Goal: Use online tool/utility: Utilize a website feature to perform a specific function

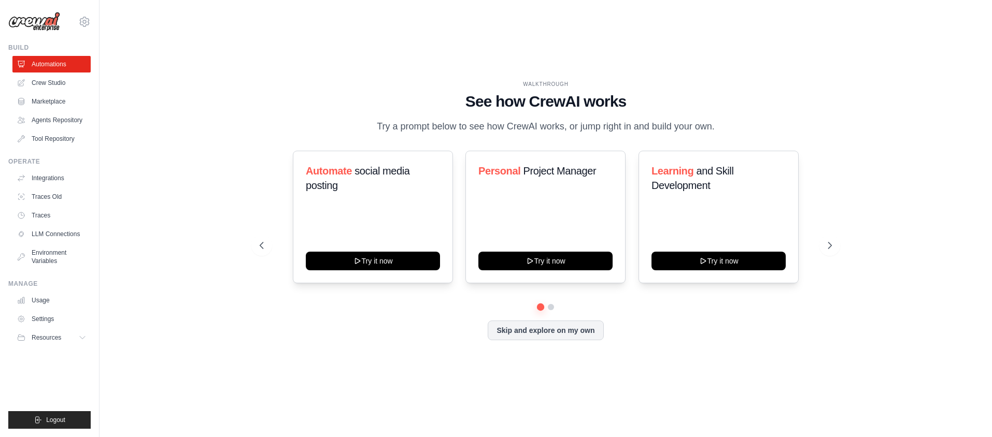
click at [892, 99] on div "WALKTHROUGH See how [PERSON_NAME] works Try a prompt below to see how [PERSON_N…" at bounding box center [545, 218] width 859 height 417
drag, startPoint x: 474, startPoint y: 97, endPoint x: 620, endPoint y: 97, distance: 146.1
click at [620, 97] on h1 "See how CrewAI works" at bounding box center [546, 101] width 572 height 19
drag, startPoint x: 620, startPoint y: 97, endPoint x: 622, endPoint y: 124, distance: 27.6
click at [622, 124] on p "Try a prompt below to see how CrewAI works, or jump right in and build your own." at bounding box center [546, 126] width 348 height 15
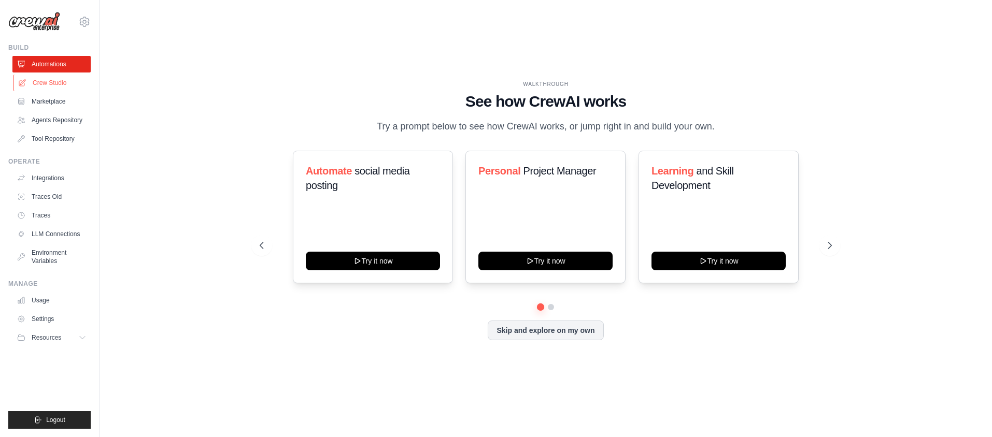
click at [55, 84] on link "Crew Studio" at bounding box center [52, 83] width 78 height 17
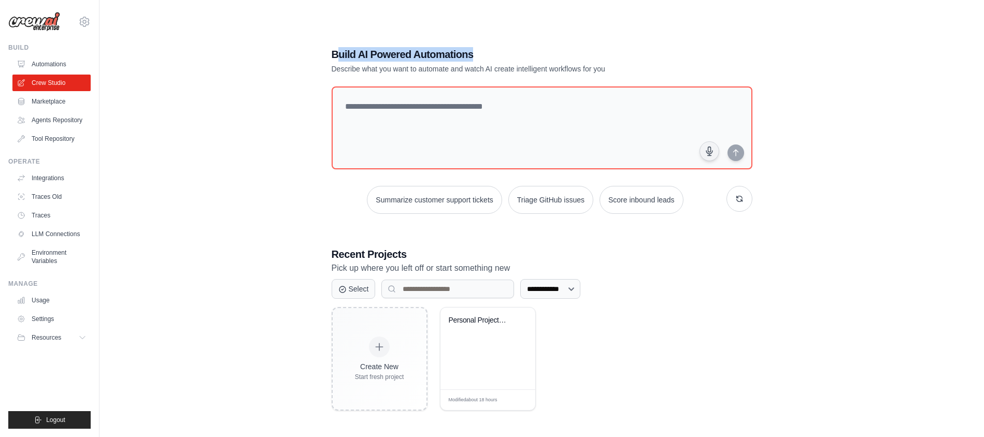
drag, startPoint x: 336, startPoint y: 56, endPoint x: 571, endPoint y: 62, distance: 234.3
click at [571, 62] on div "Build AI Powered Automations Describe what you want to automate and watch AI cr…" at bounding box center [506, 60] width 348 height 27
click at [288, 98] on div "**********" at bounding box center [541, 228] width 851 height 437
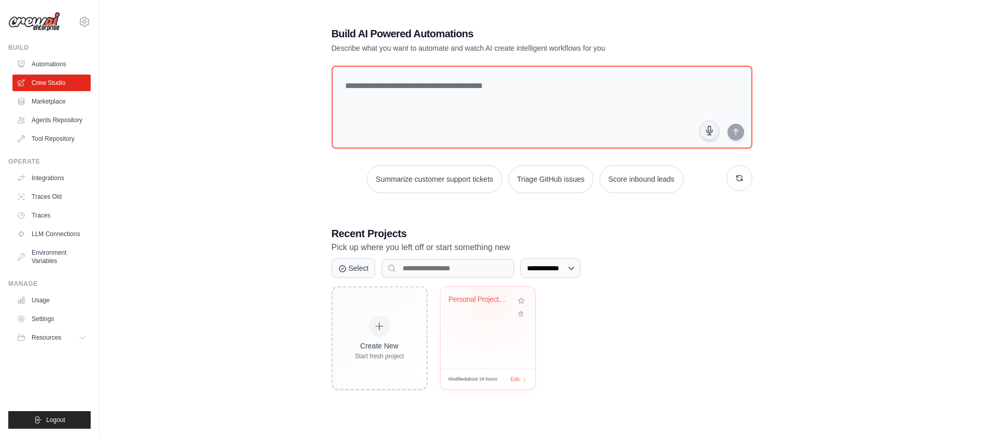
click at [489, 300] on div "Personal Project Management System" at bounding box center [480, 299] width 63 height 9
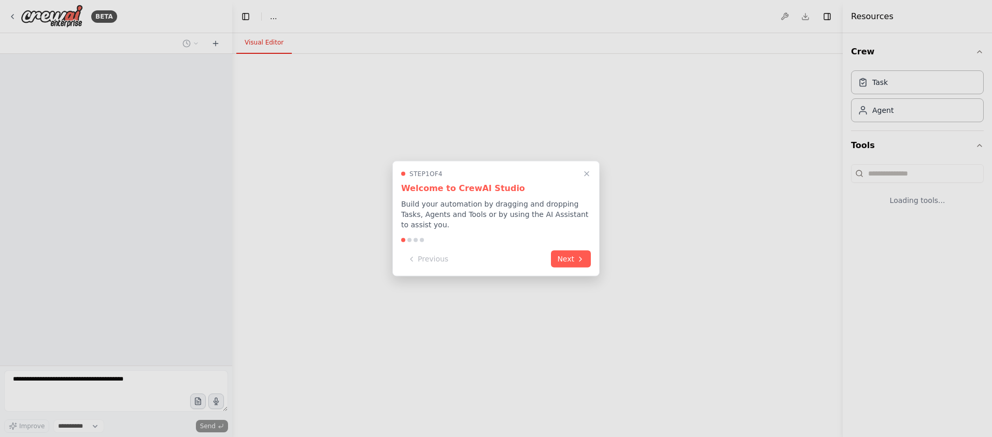
select select "****"
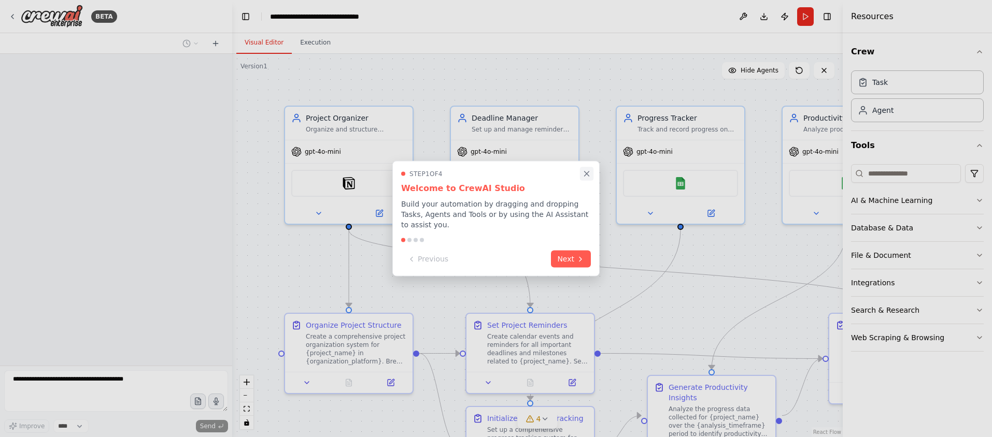
click at [587, 175] on icon "Close walkthrough" at bounding box center [586, 173] width 9 height 9
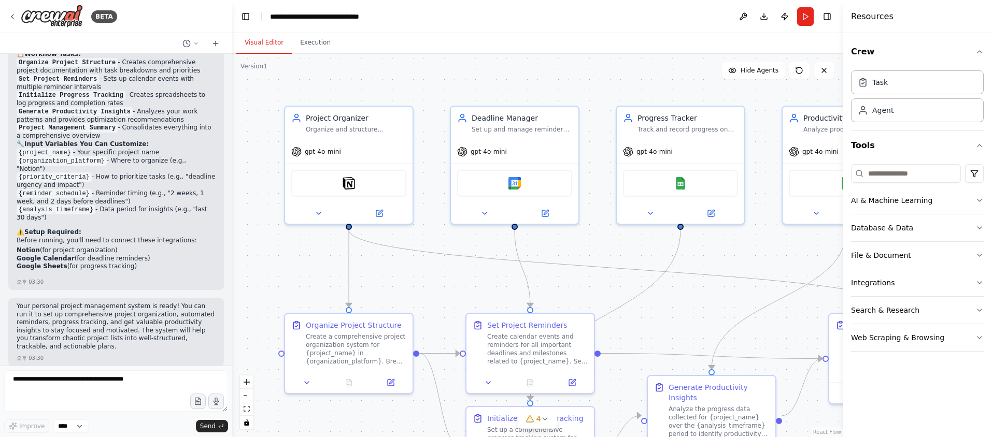
scroll to position [921, 0]
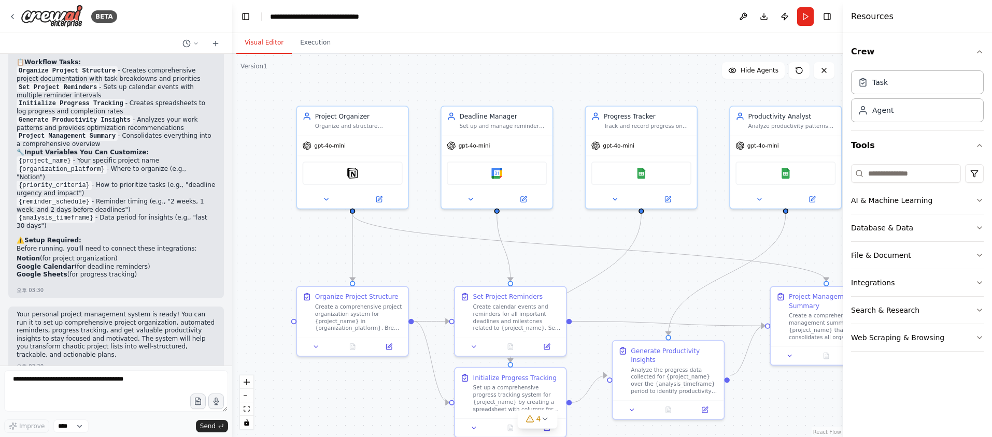
drag, startPoint x: 704, startPoint y: 285, endPoint x: 681, endPoint y: 273, distance: 25.7
click at [681, 273] on div ".deletable-edge-delete-btn { width: 20px; height: 20px; border: 0px solid #ffff…" at bounding box center [537, 245] width 610 height 383
click at [162, 43] on div at bounding box center [116, 43] width 232 height 21
